Goal: Task Accomplishment & Management: Manage account settings

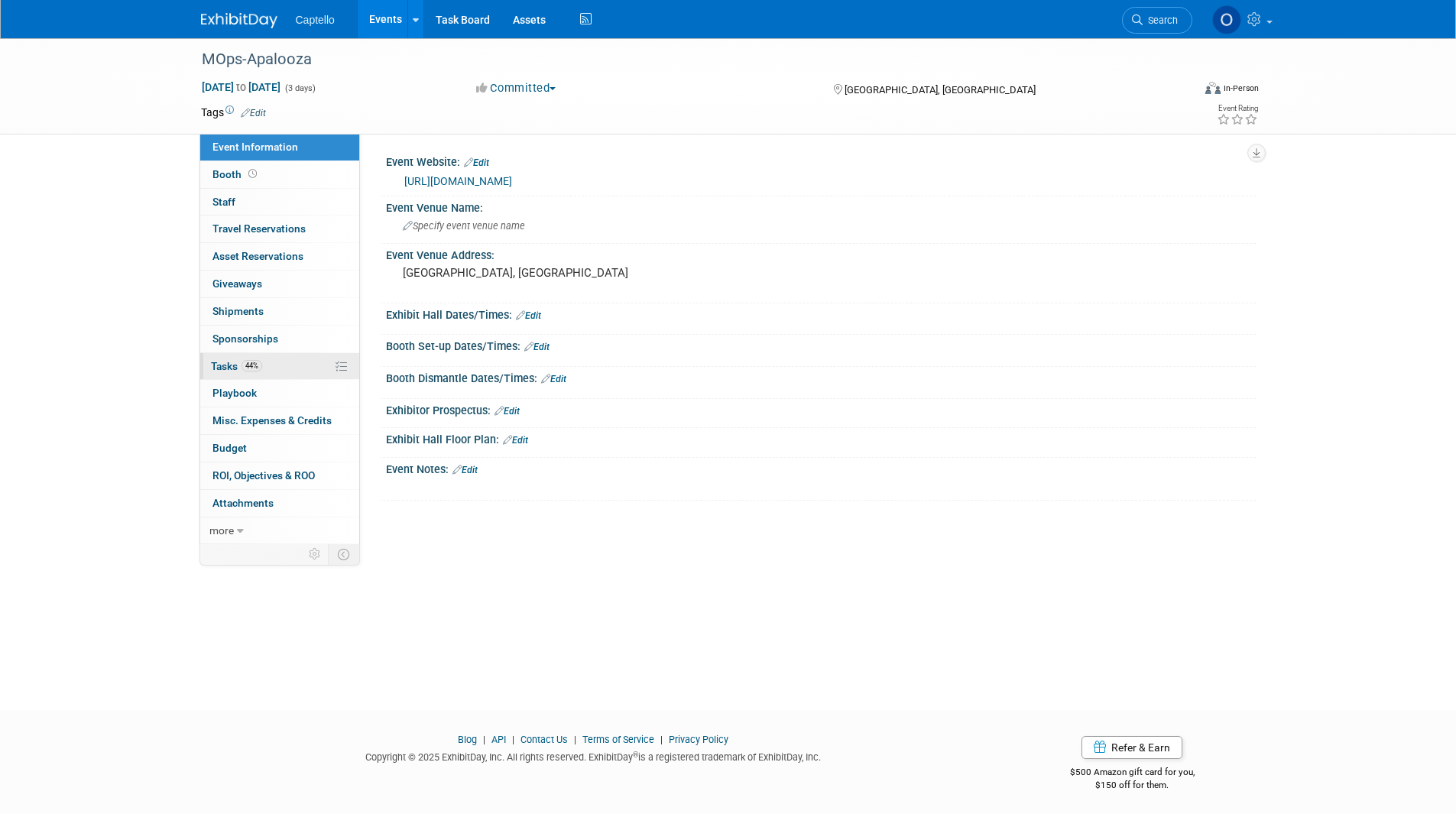
click at [282, 372] on link "44% Tasks 44%" at bounding box center [280, 366] width 159 height 27
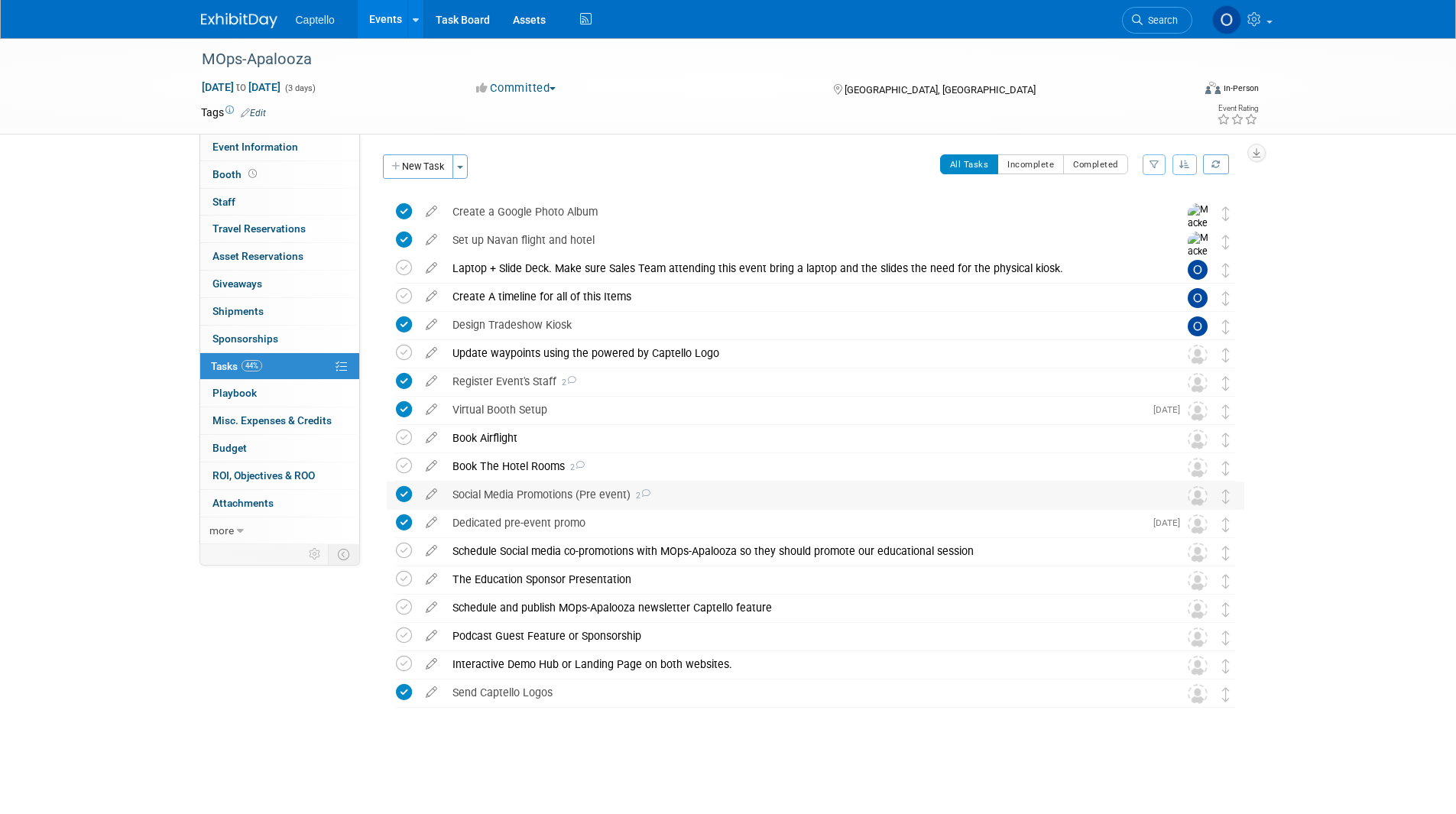
click at [533, 500] on div "Social Media Promotions (Pre event) 2" at bounding box center [801, 494] width 712 height 26
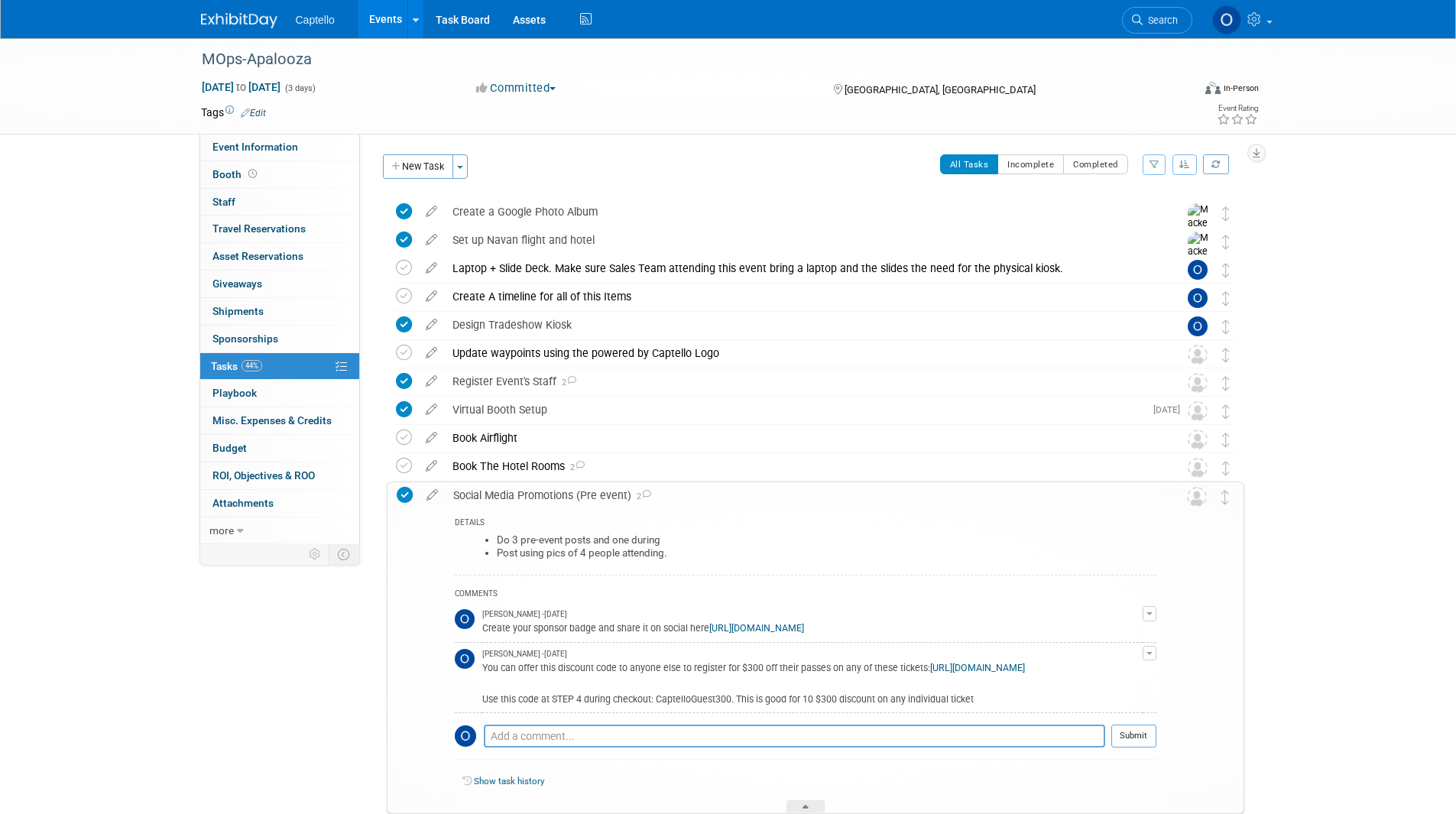
click at [528, 495] on div "Social Media Promotions (Pre event) 2" at bounding box center [801, 495] width 711 height 26
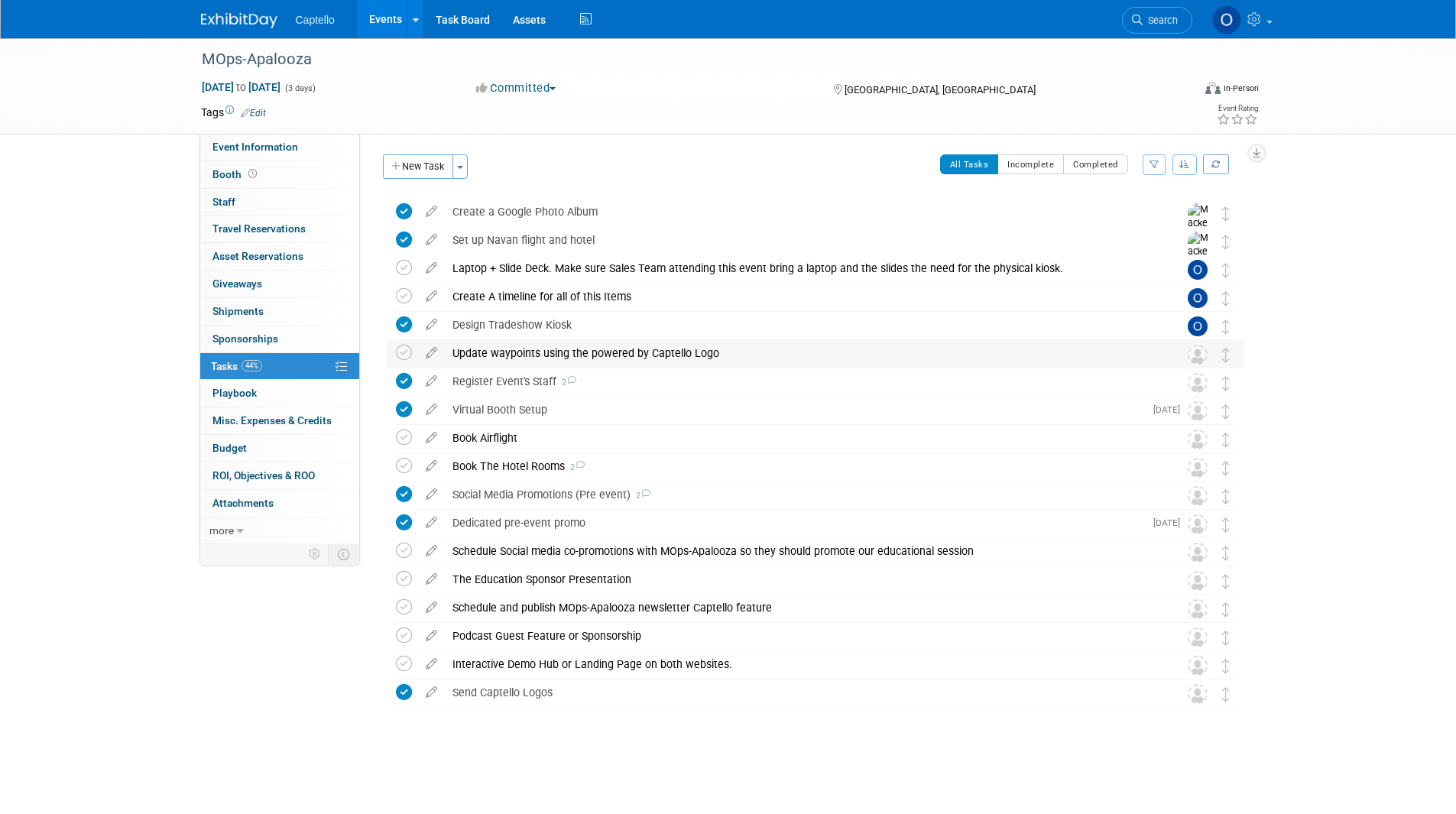
click at [538, 355] on div "Update waypoints using the powered by Captello Logo" at bounding box center [801, 353] width 712 height 26
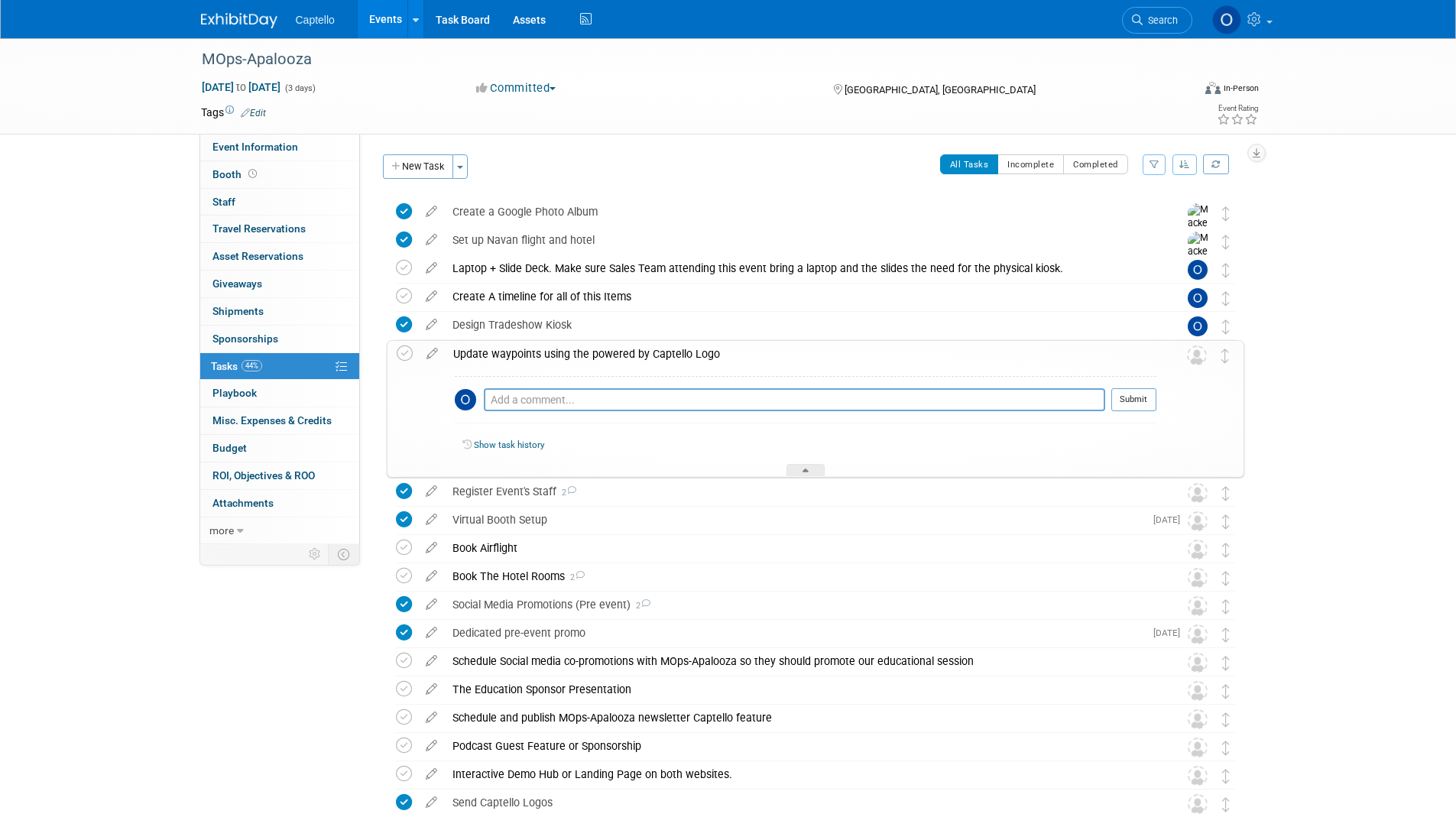
click at [545, 354] on div "Update waypoints using the powered by Captello Logo" at bounding box center [801, 354] width 711 height 26
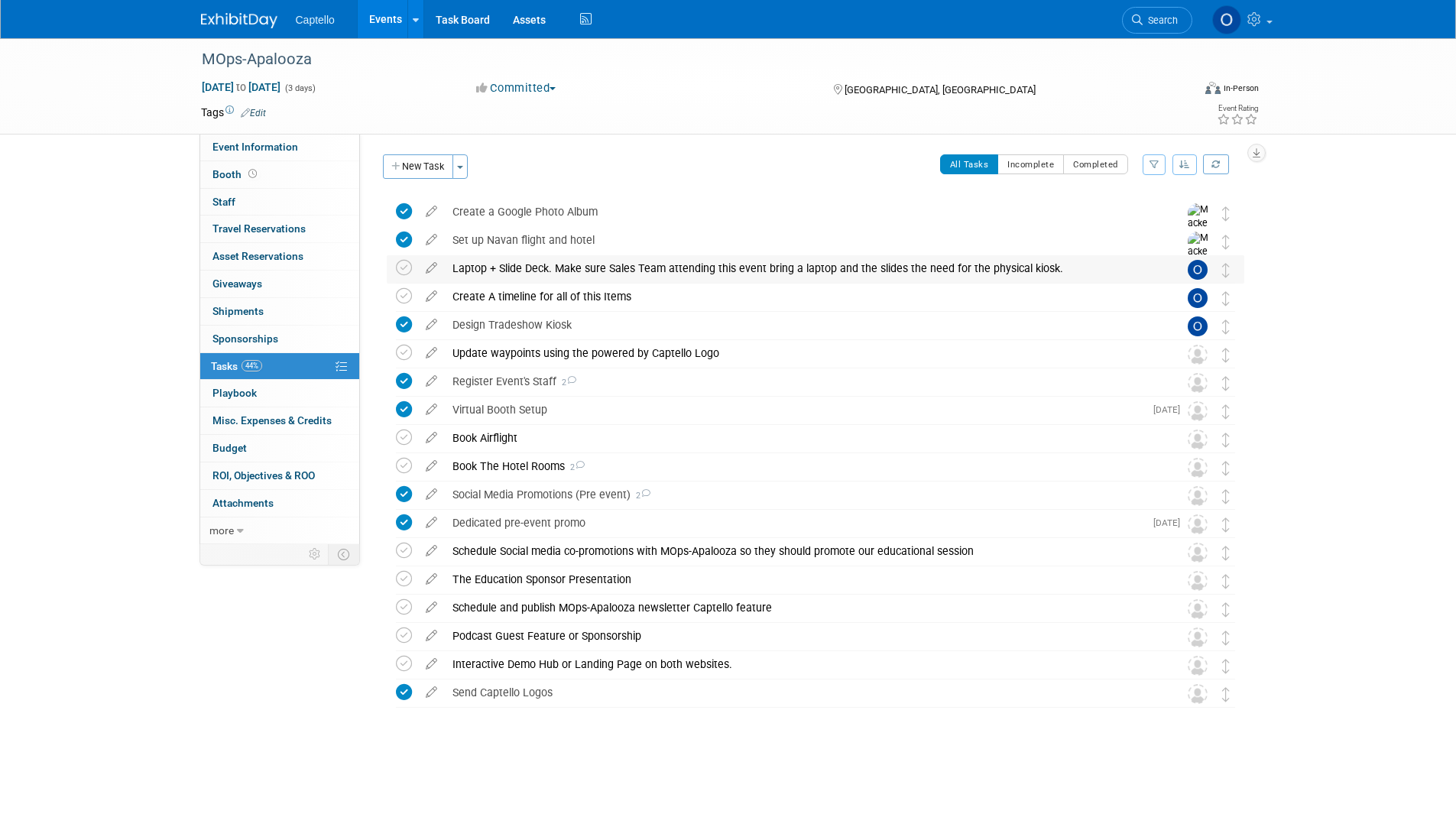
click at [524, 271] on div "Laptop + Slide Deck. Make sure Sales Team attending this event bring a laptop a…" at bounding box center [801, 268] width 712 height 26
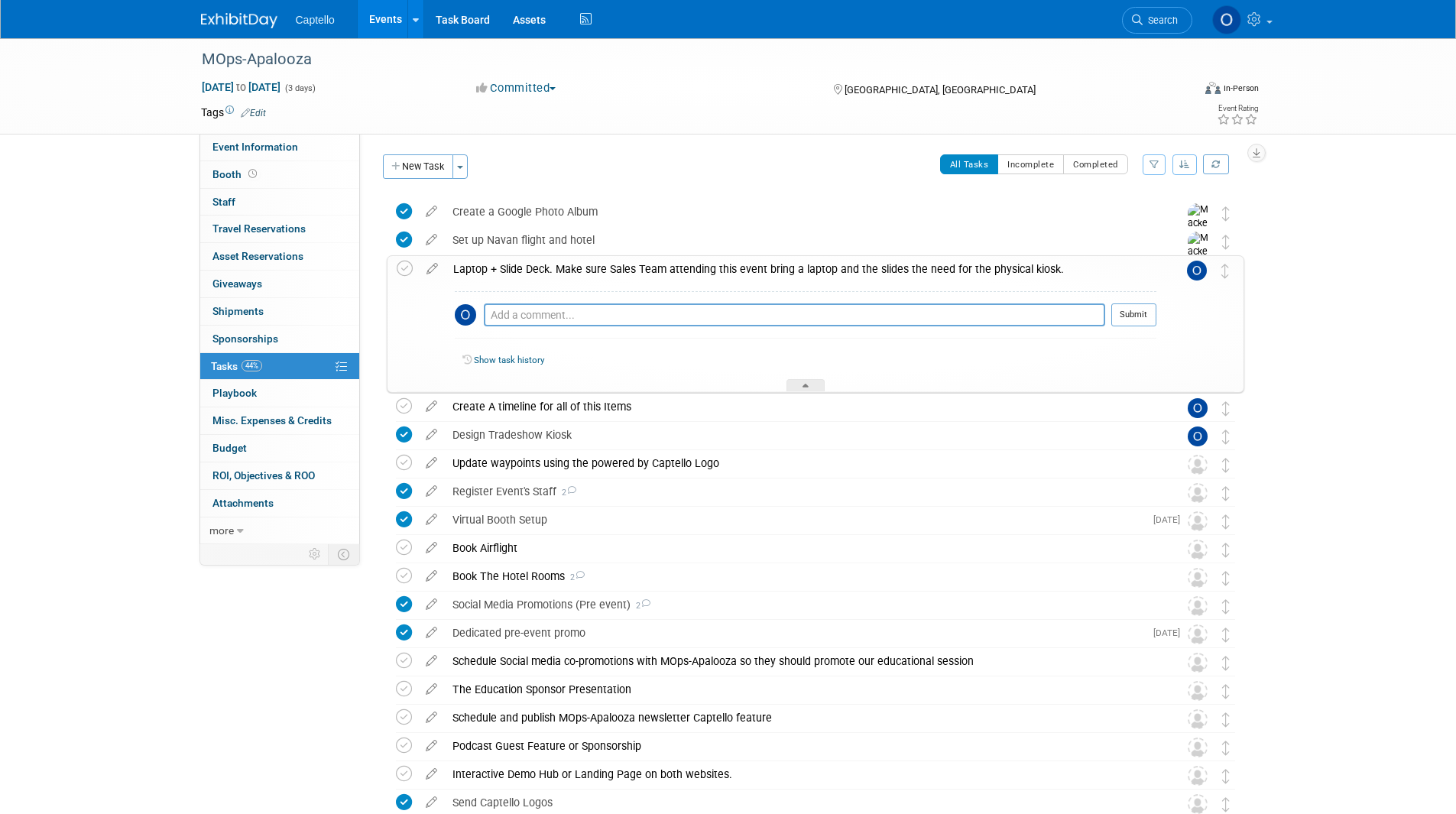
click at [579, 185] on div "All Tasks Incomplete Completed Filter by Assignee -- Select Assignee -- All una…" at bounding box center [860, 170] width 768 height 32
click at [337, 645] on div "Event Information Event Info Booth Booth 0 Staff 0 Staff 0 Travel Reservations …" at bounding box center [728, 459] width 1078 height 843
click at [478, 270] on div "Laptop + Slide Deck. Make sure Sales Team attending this event bring a laptop a…" at bounding box center [801, 269] width 711 height 26
